Goal: Navigation & Orientation: Find specific page/section

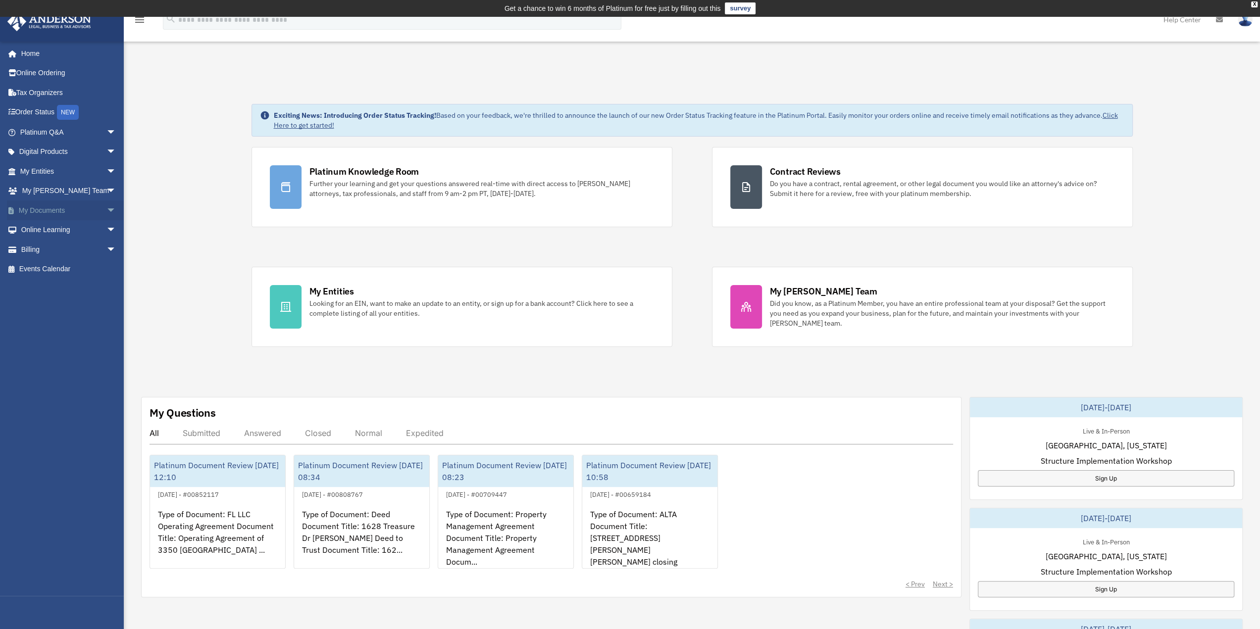
click at [106, 208] on span "arrow_drop_down" at bounding box center [116, 210] width 20 height 20
click at [38, 231] on link "Box" at bounding box center [72, 230] width 117 height 20
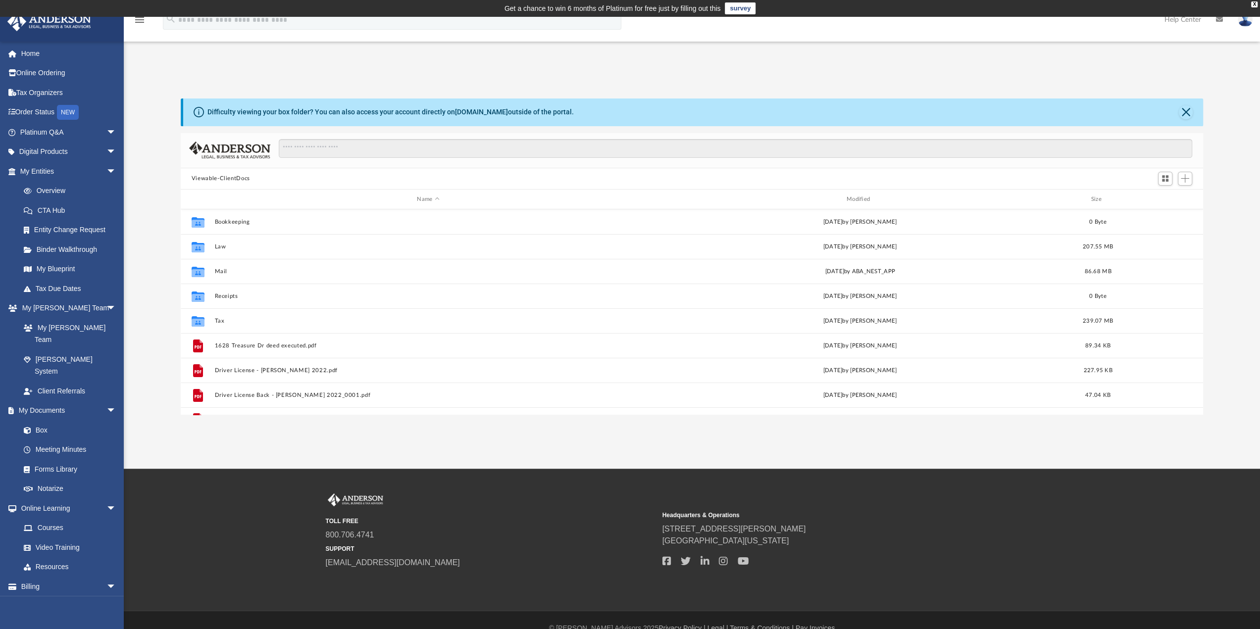
scroll to position [217, 1015]
click at [106, 128] on span "arrow_drop_down" at bounding box center [116, 132] width 20 height 20
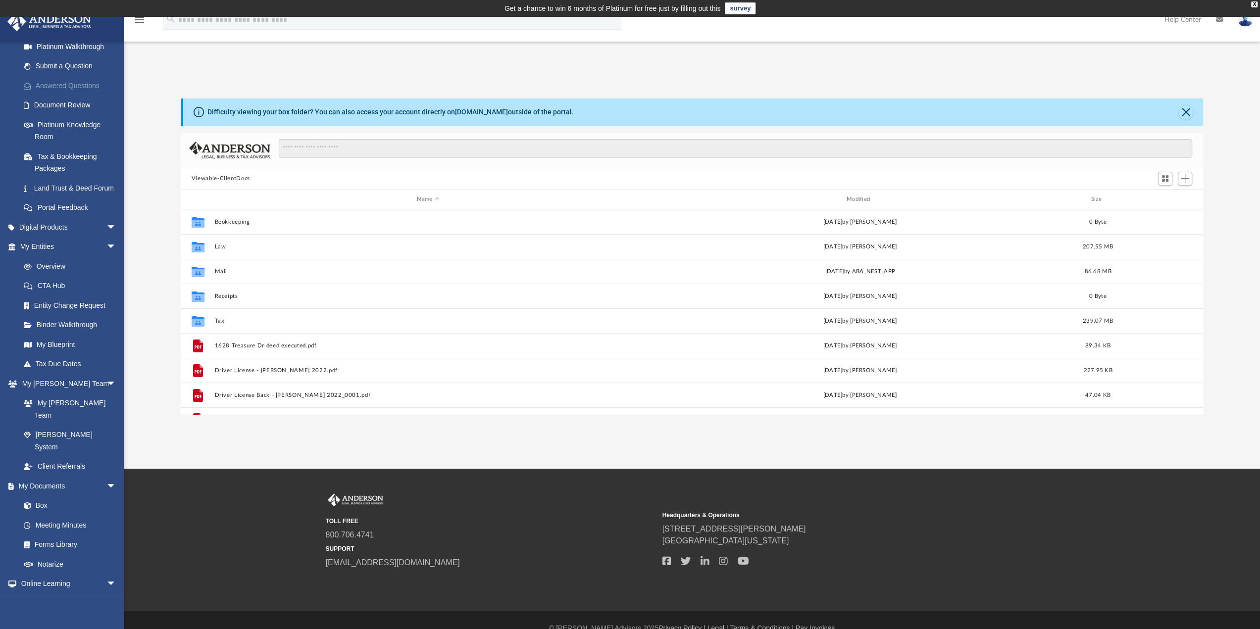
scroll to position [140, 0]
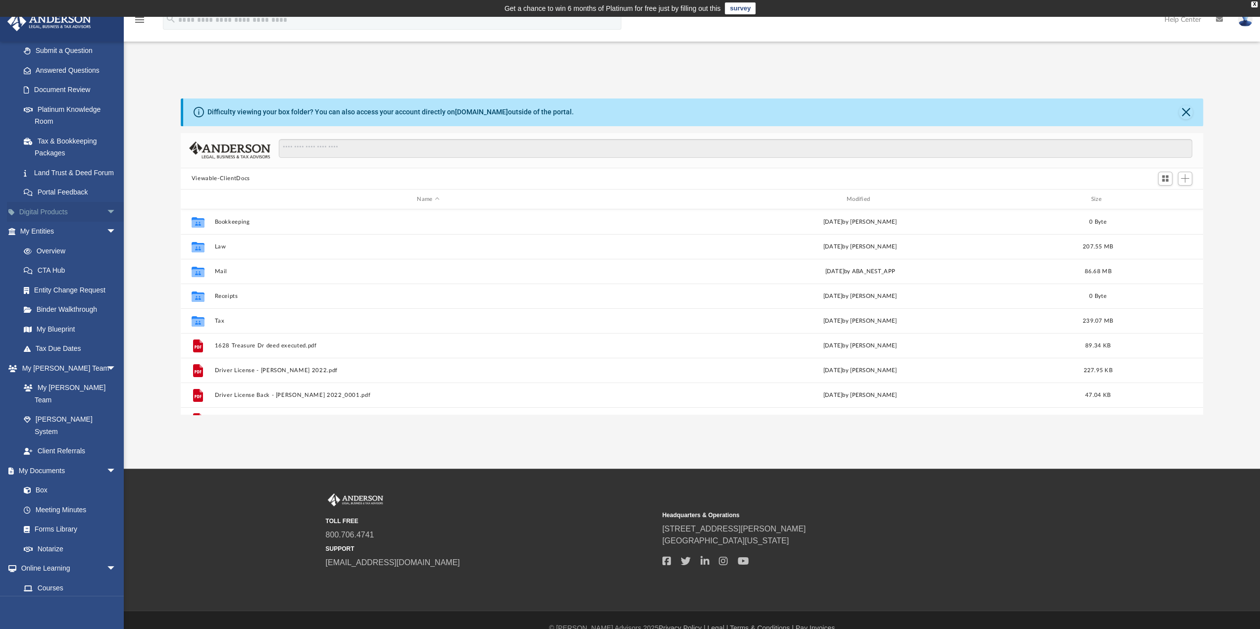
click at [106, 222] on span "arrow_drop_down" at bounding box center [116, 212] width 20 height 20
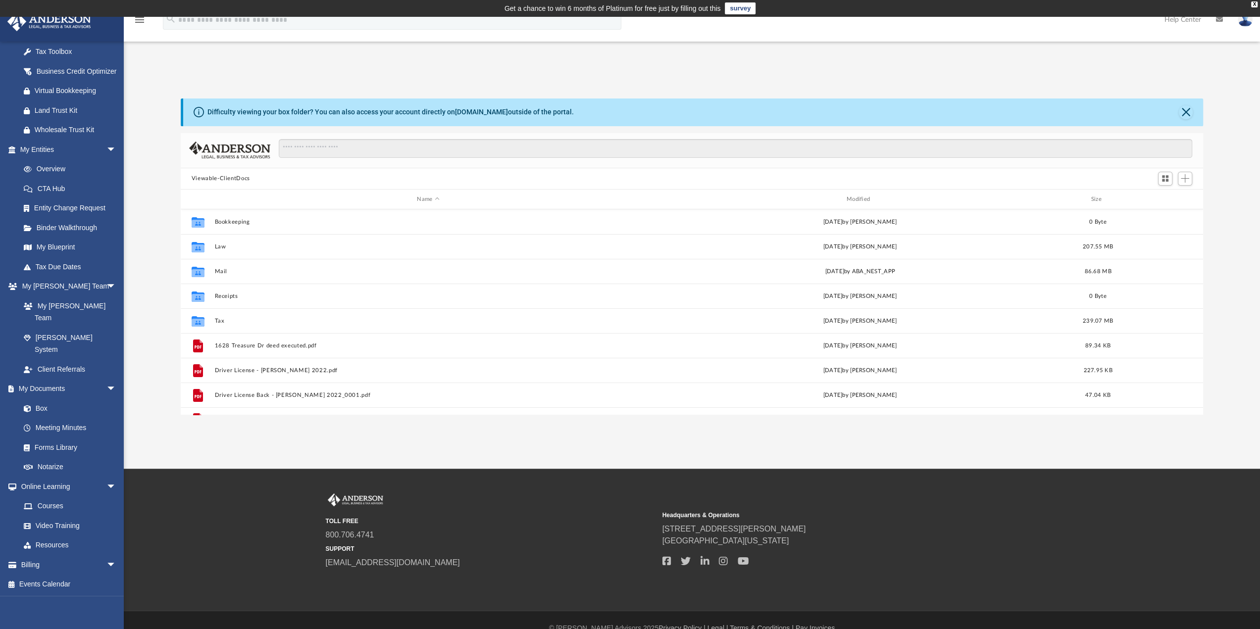
scroll to position [16, 0]
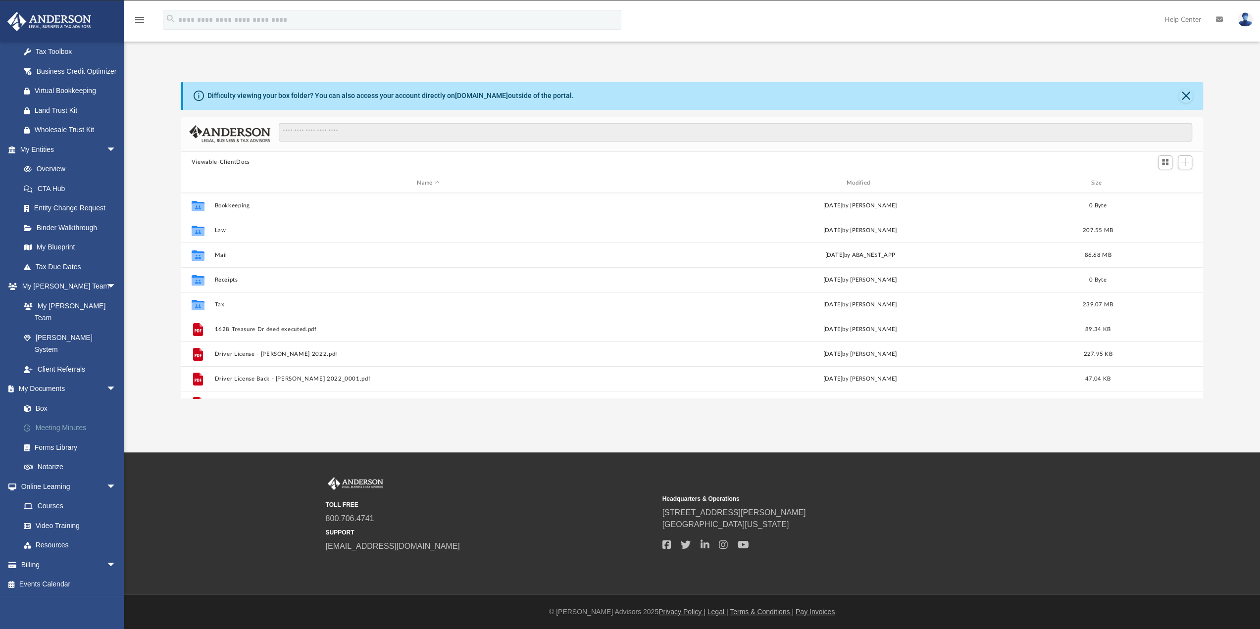
click at [55, 423] on link "Meeting Minutes" at bounding box center [72, 428] width 117 height 20
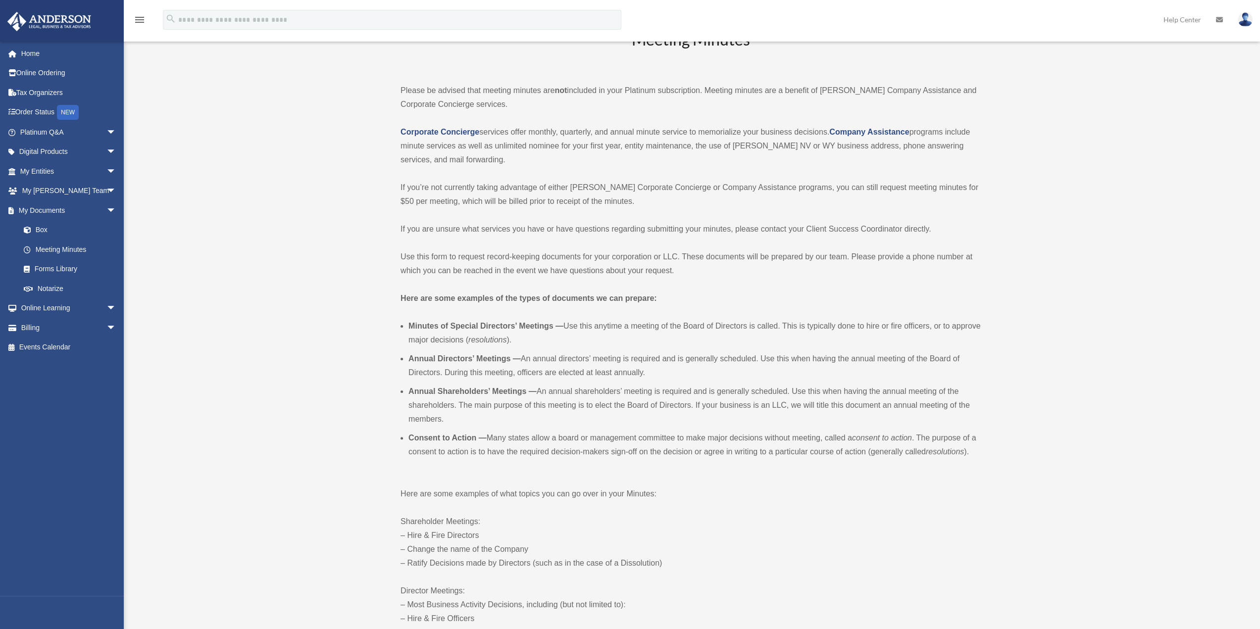
scroll to position [140, 0]
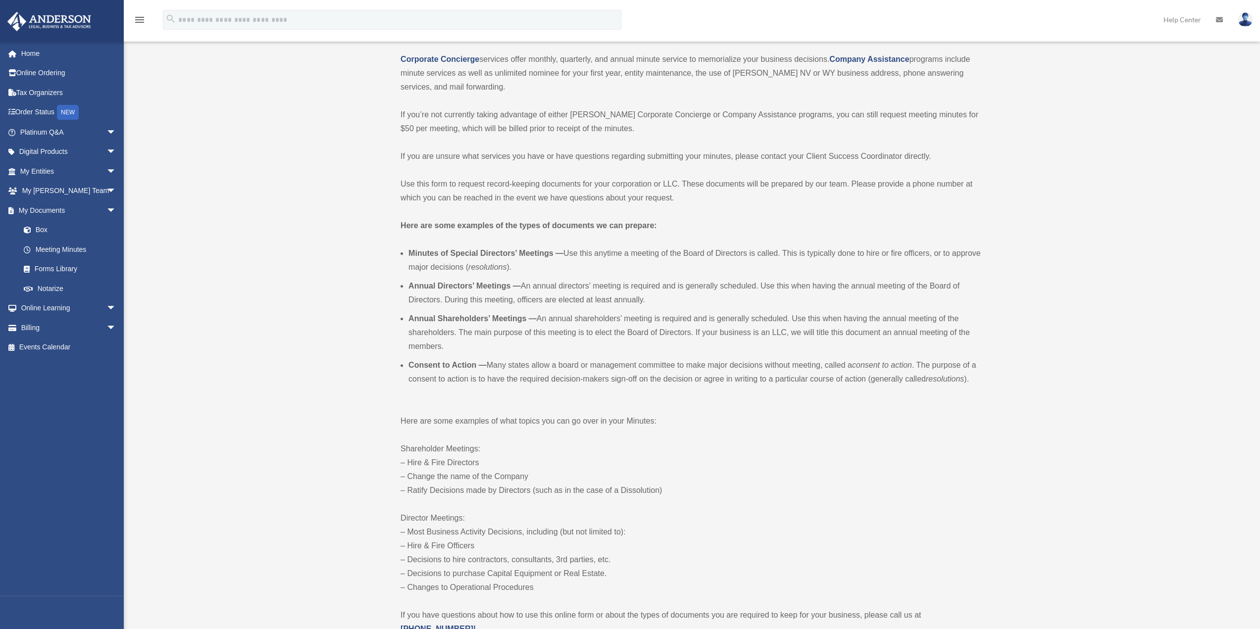
click at [1242, 16] on img at bounding box center [1245, 19] width 15 height 14
click at [1090, 50] on link "My Profile" at bounding box center [1096, 46] width 99 height 20
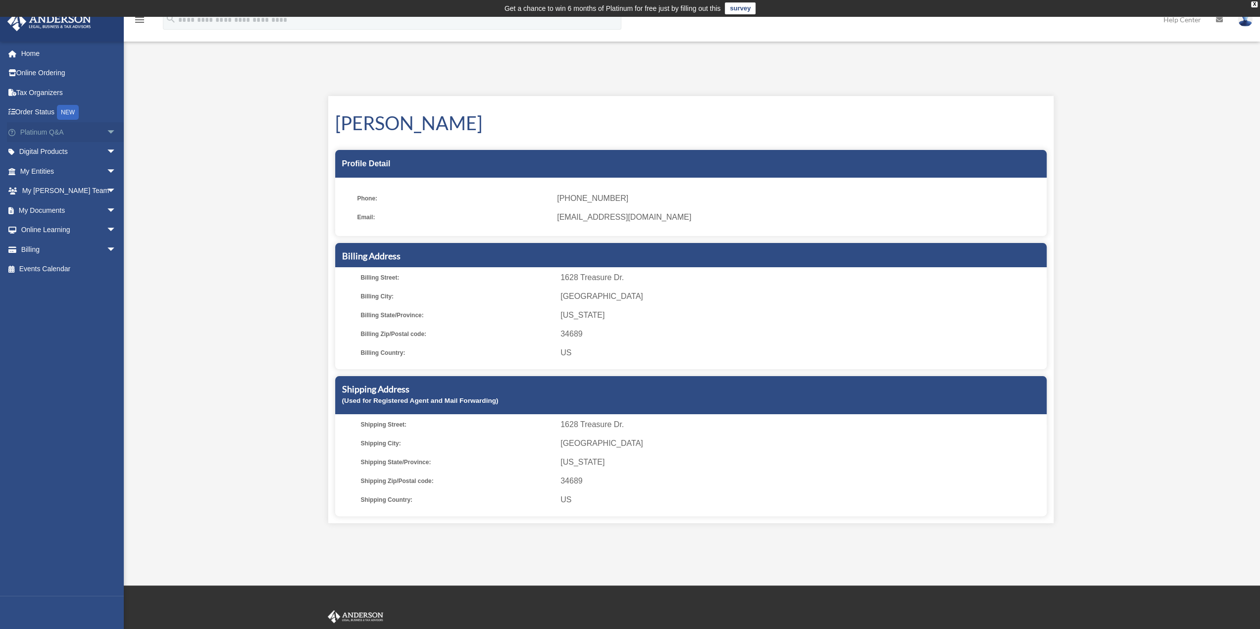
click at [106, 129] on span "arrow_drop_down" at bounding box center [116, 132] width 20 height 20
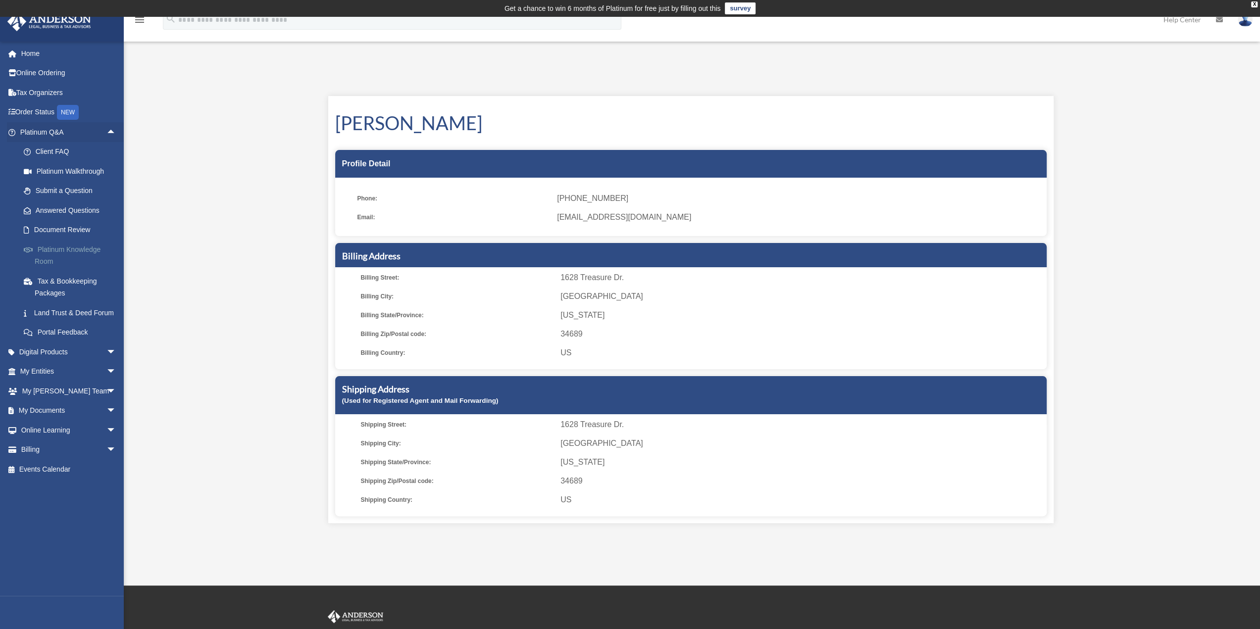
click at [64, 250] on link "Platinum Knowledge Room" at bounding box center [72, 256] width 117 height 32
